Goal: Register for event/course

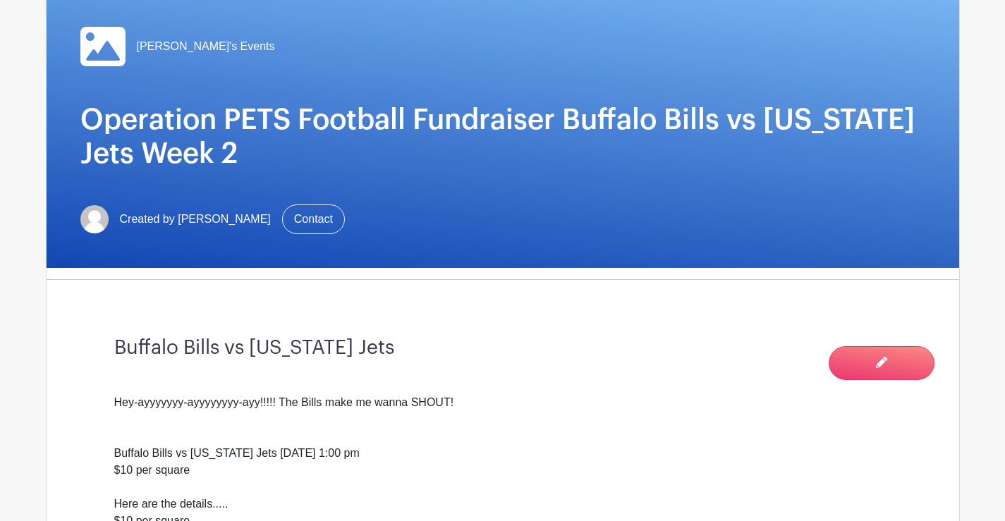
scroll to position [941, 0]
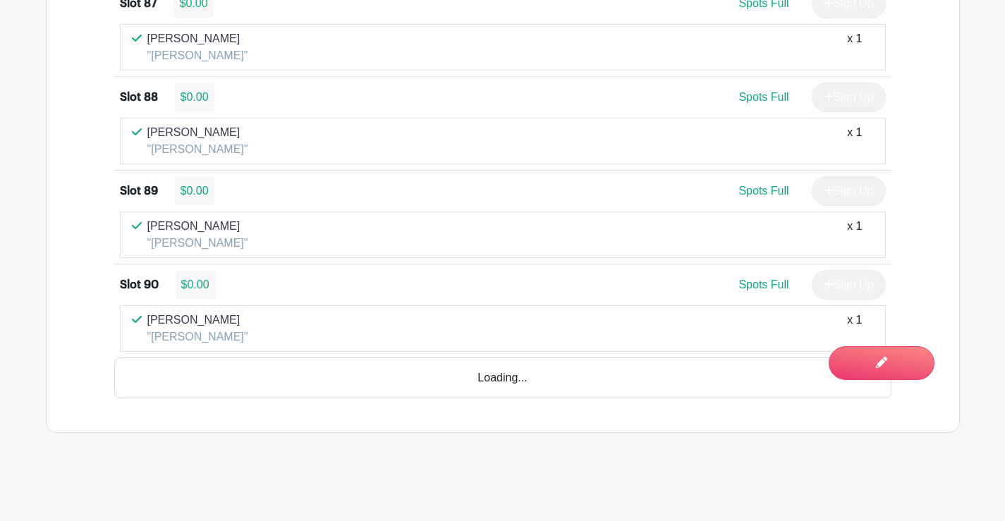
scroll to position [8960, 0]
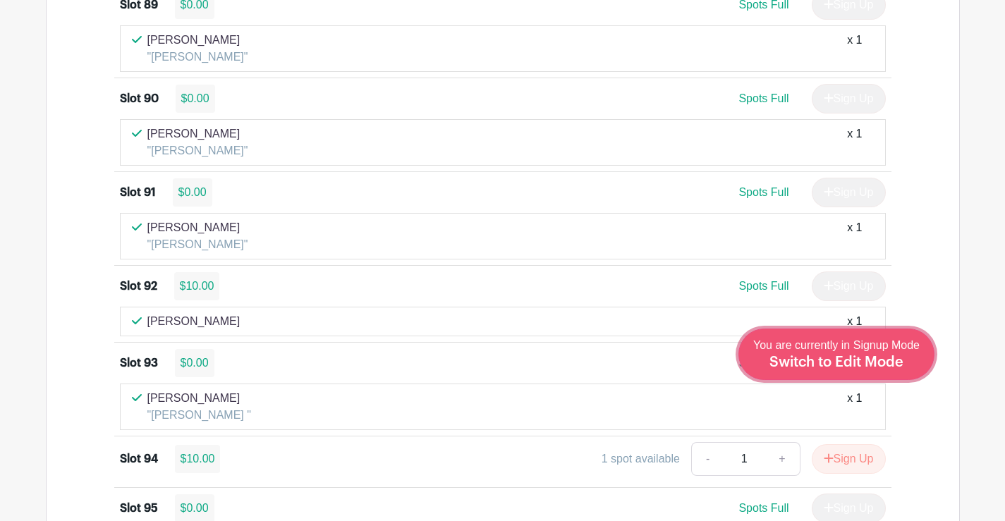
click at [867, 356] on span "Switch to Edit Mode" at bounding box center [836, 362] width 134 height 14
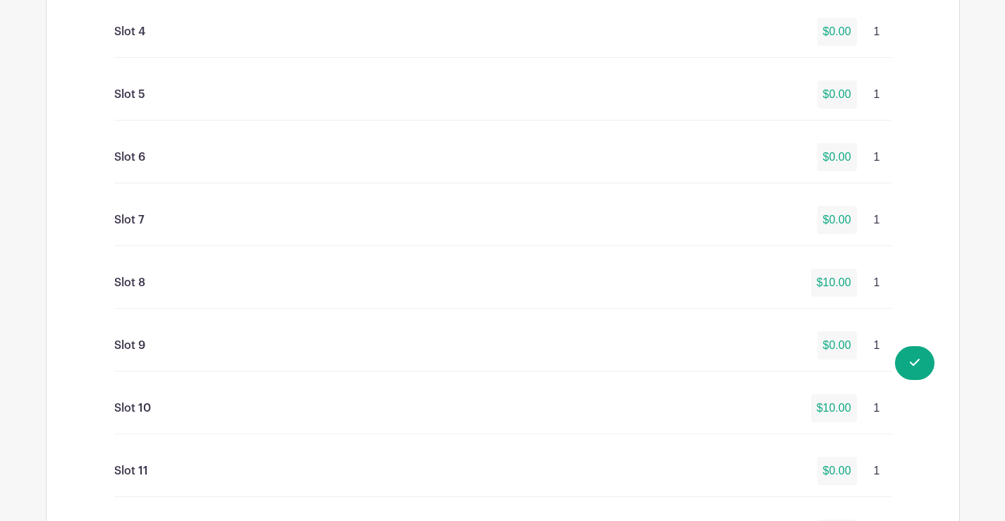
scroll to position [1073, 0]
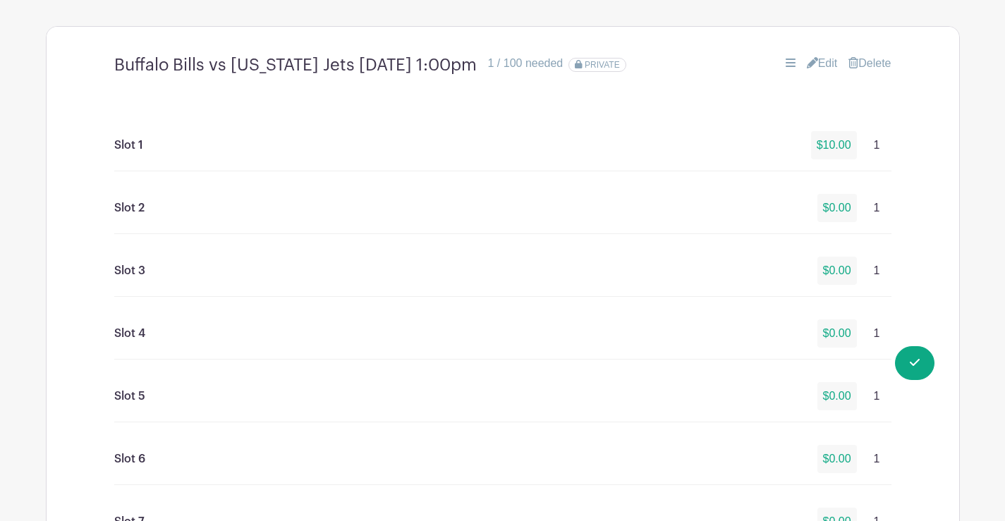
click at [827, 61] on link "Edit" at bounding box center [822, 63] width 31 height 17
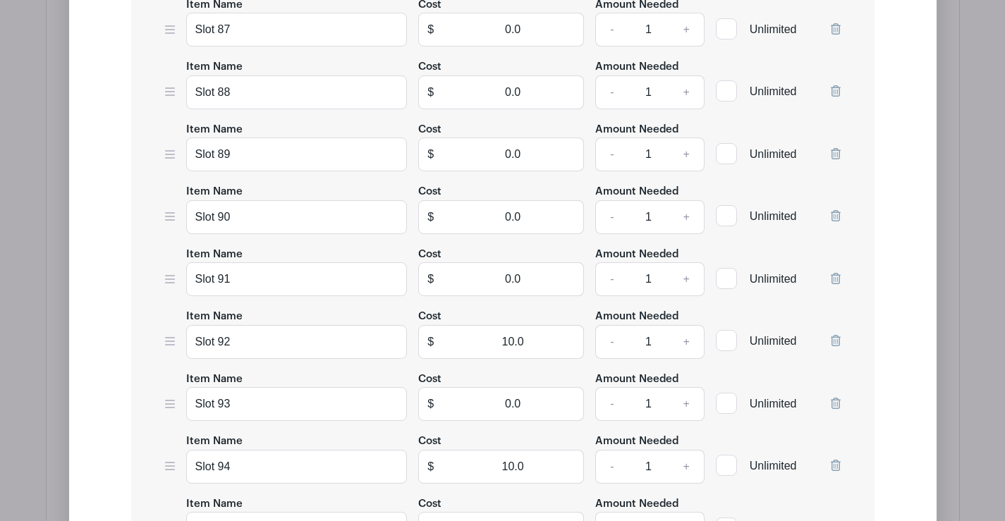
scroll to position [6864, 0]
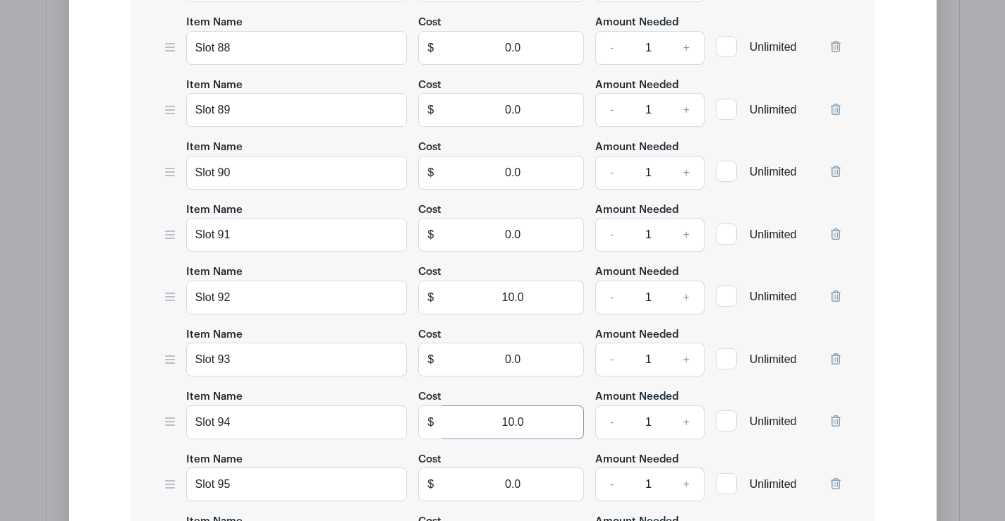
drag, startPoint x: 499, startPoint y: 422, endPoint x: 589, endPoint y: 420, distance: 90.3
click at [594, 420] on div "Item Name Slot 94 Cost $ 10.0 Amount Needed - 1 + Unlimited" at bounding box center [503, 413] width 676 height 51
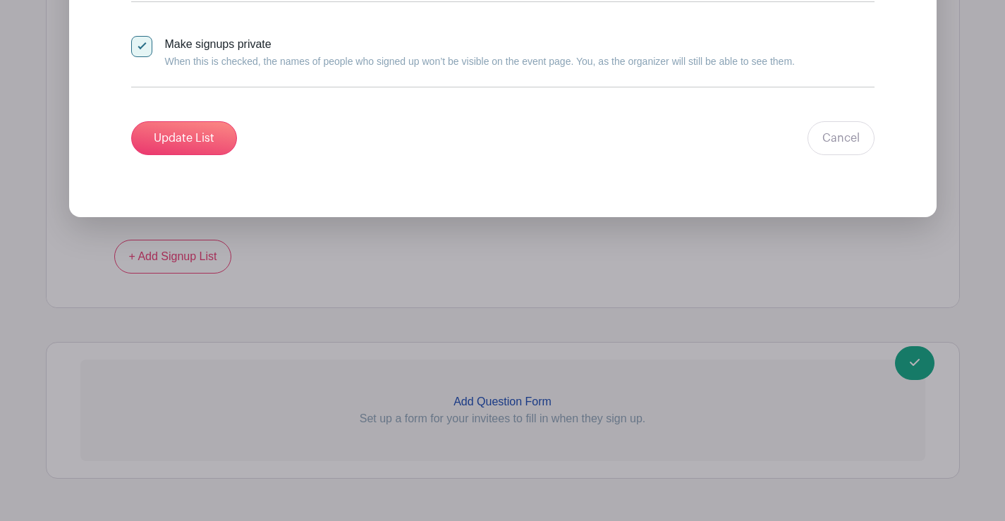
scroll to position [7814, 0]
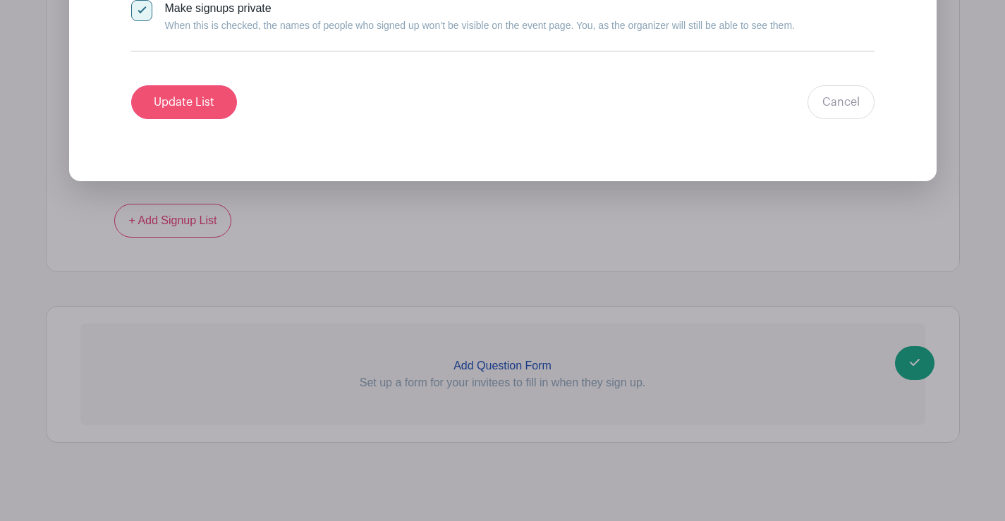
type input "0"
click at [141, 98] on input "Update List" at bounding box center [184, 102] width 106 height 34
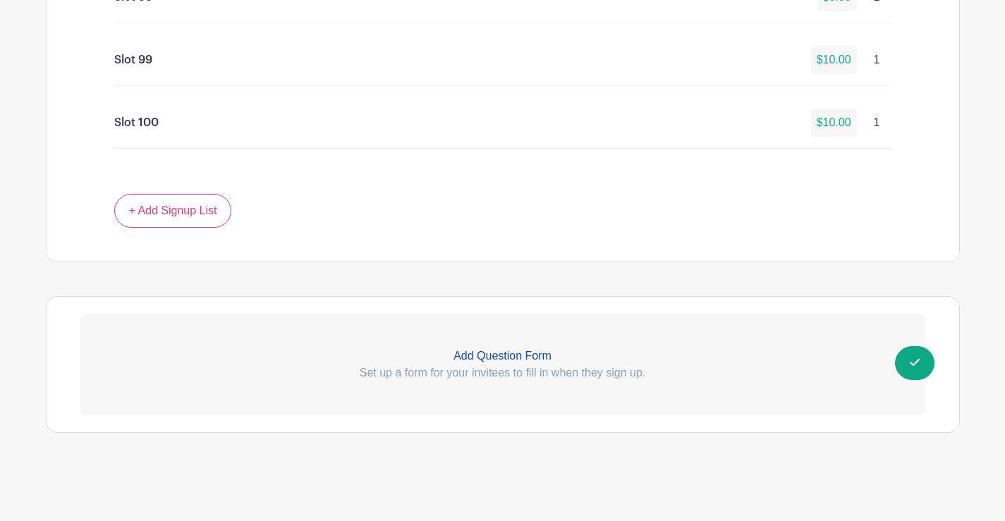
scroll to position [7320, 0]
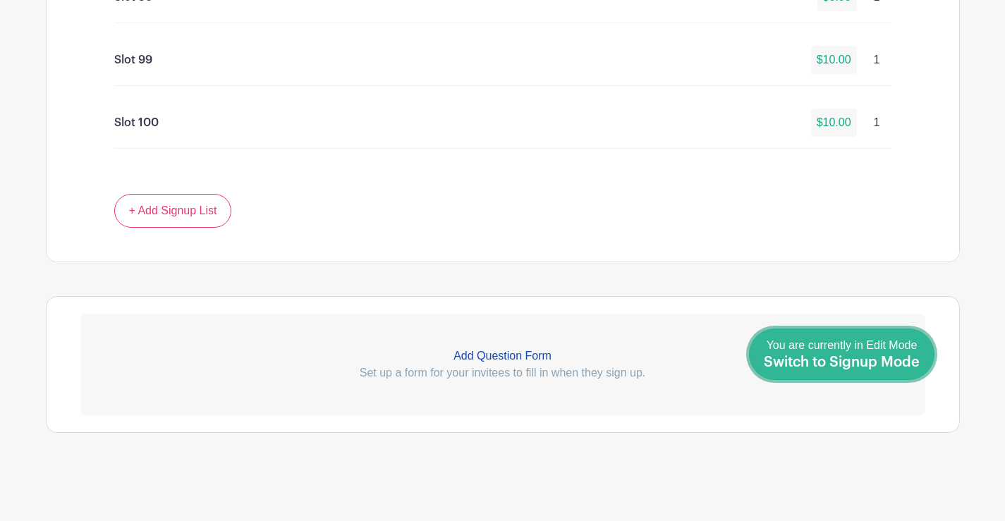
click at [878, 361] on span "Switch to Signup Mode" at bounding box center [842, 362] width 156 height 14
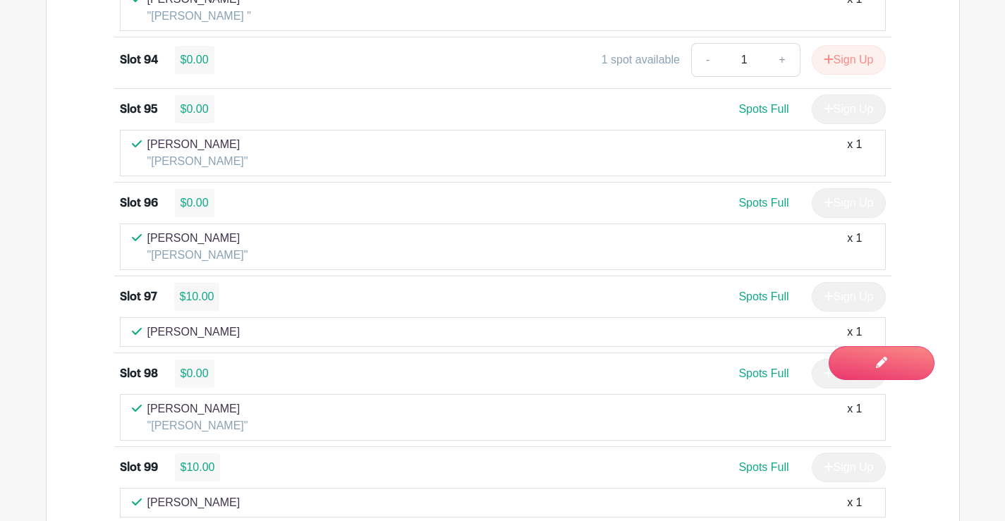
scroll to position [9184, 0]
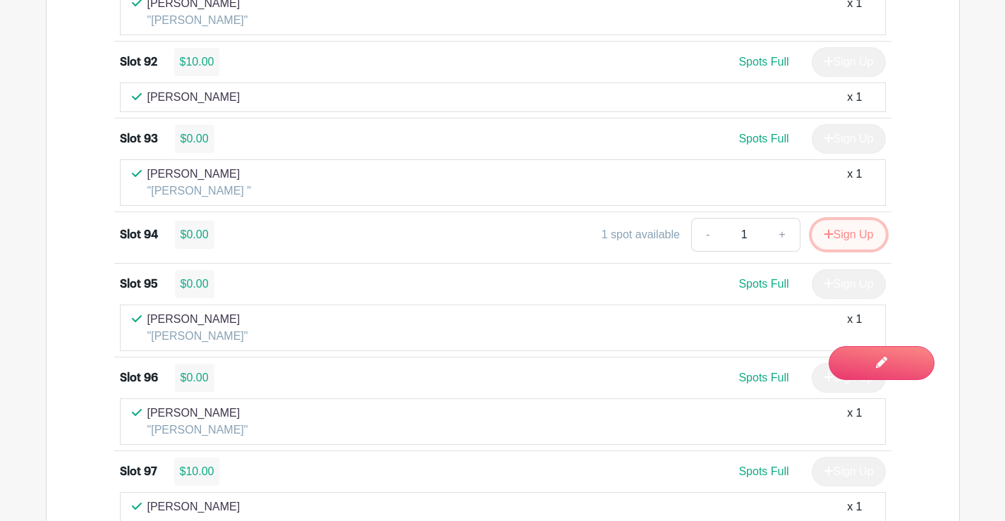
click at [848, 231] on button "Sign Up" at bounding box center [849, 235] width 74 height 30
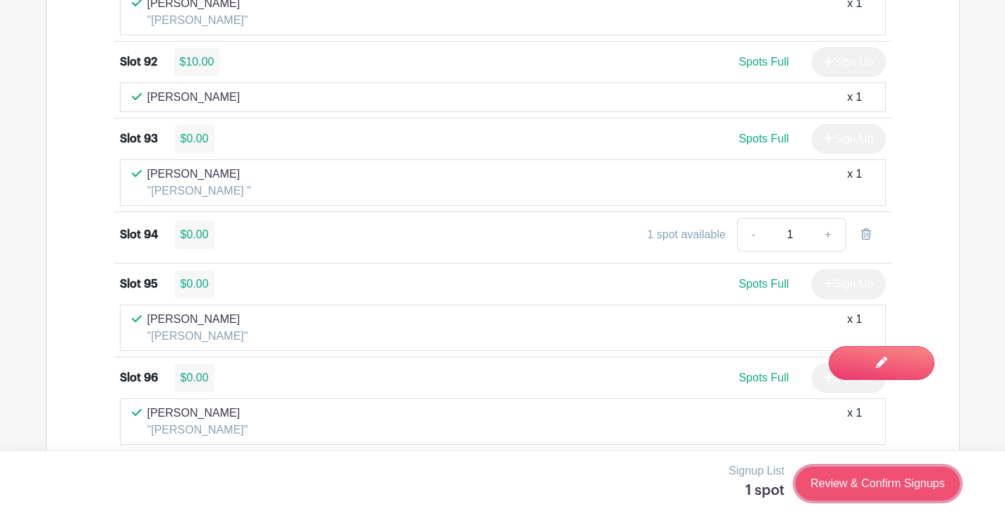
click at [864, 477] on link "Review & Confirm Signups" at bounding box center [878, 484] width 164 height 34
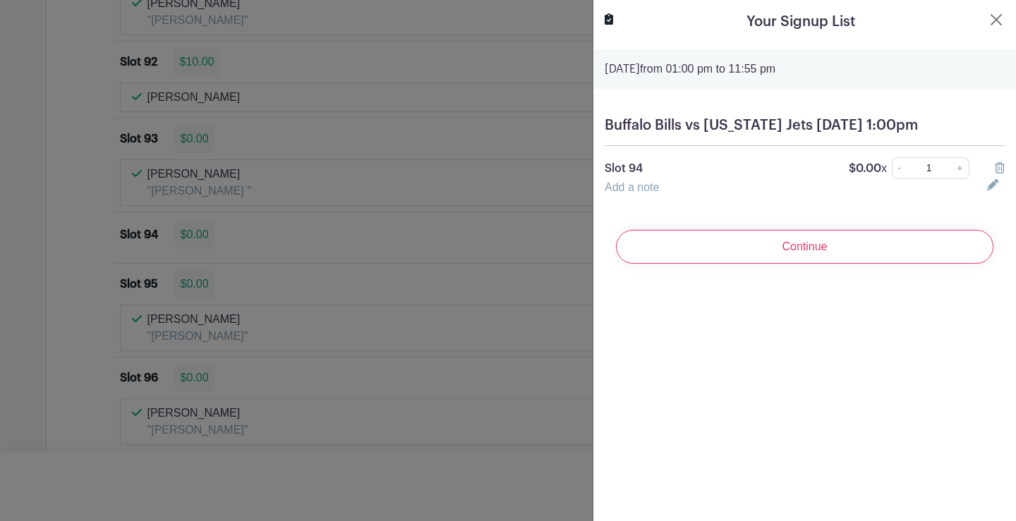
click at [638, 193] on link "Add a note" at bounding box center [631, 187] width 54 height 12
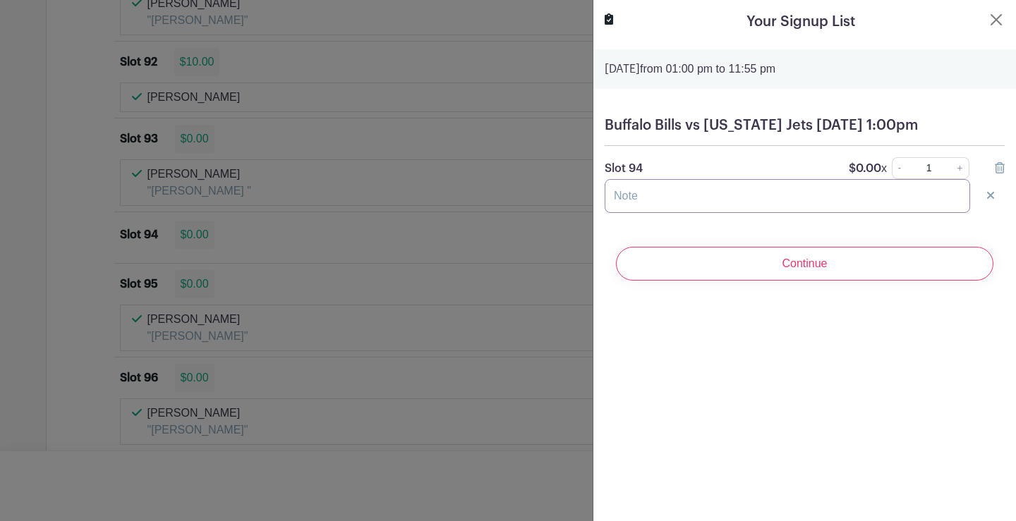
click at [649, 213] on input "text" at bounding box center [786, 196] width 365 height 34
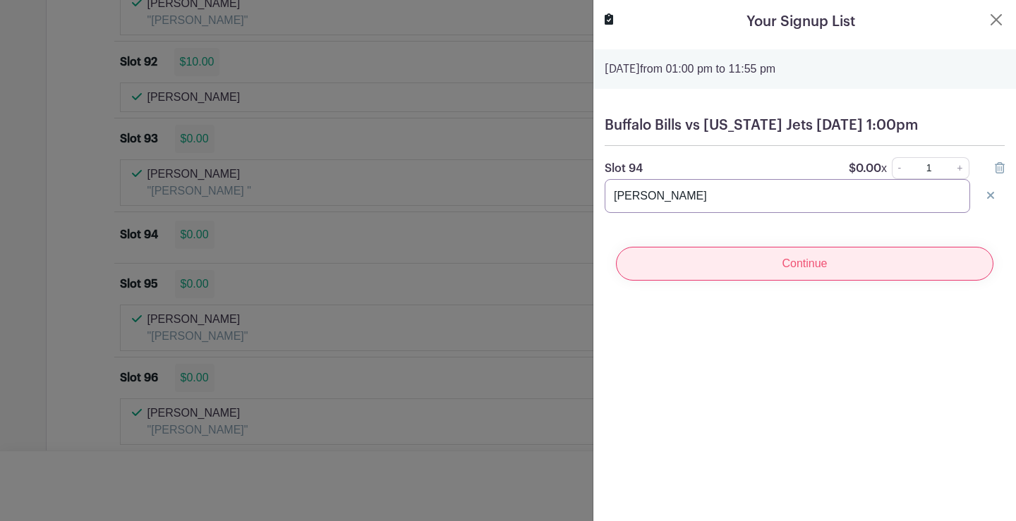
type input "Nichole Jackson"
click at [786, 274] on input "Continue" at bounding box center [804, 264] width 377 height 34
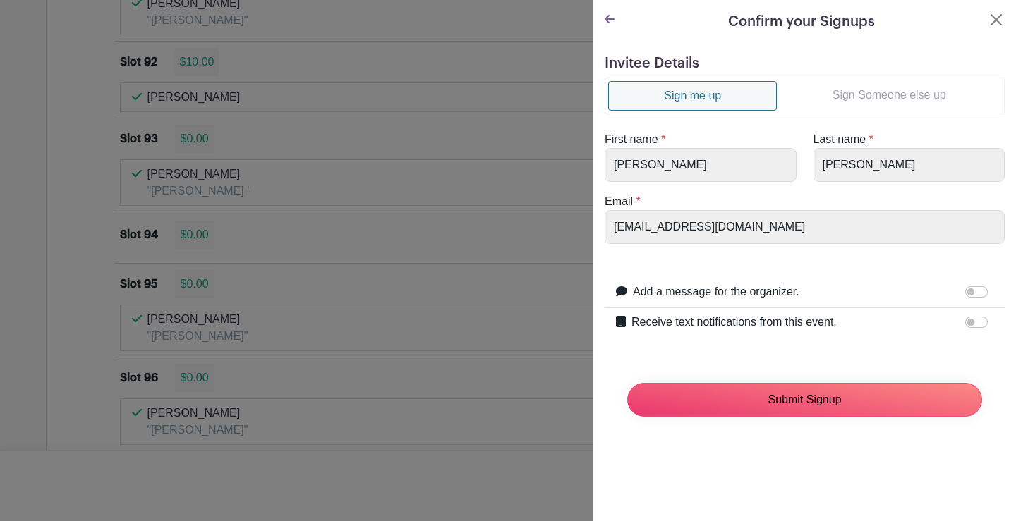
click at [769, 396] on input "Submit Signup" at bounding box center [804, 400] width 355 height 34
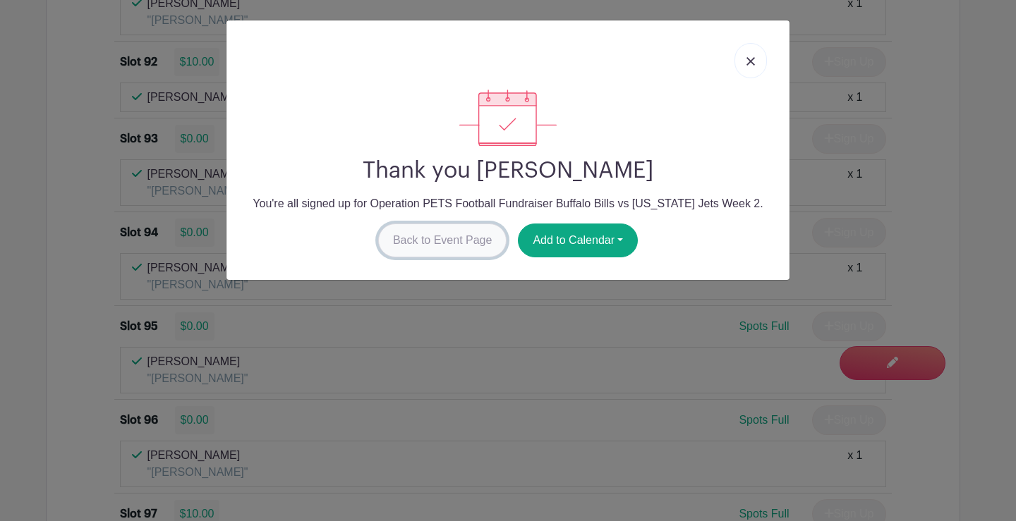
click at [480, 243] on link "Back to Event Page" at bounding box center [442, 241] width 129 height 34
